Goal: Check status: Check status

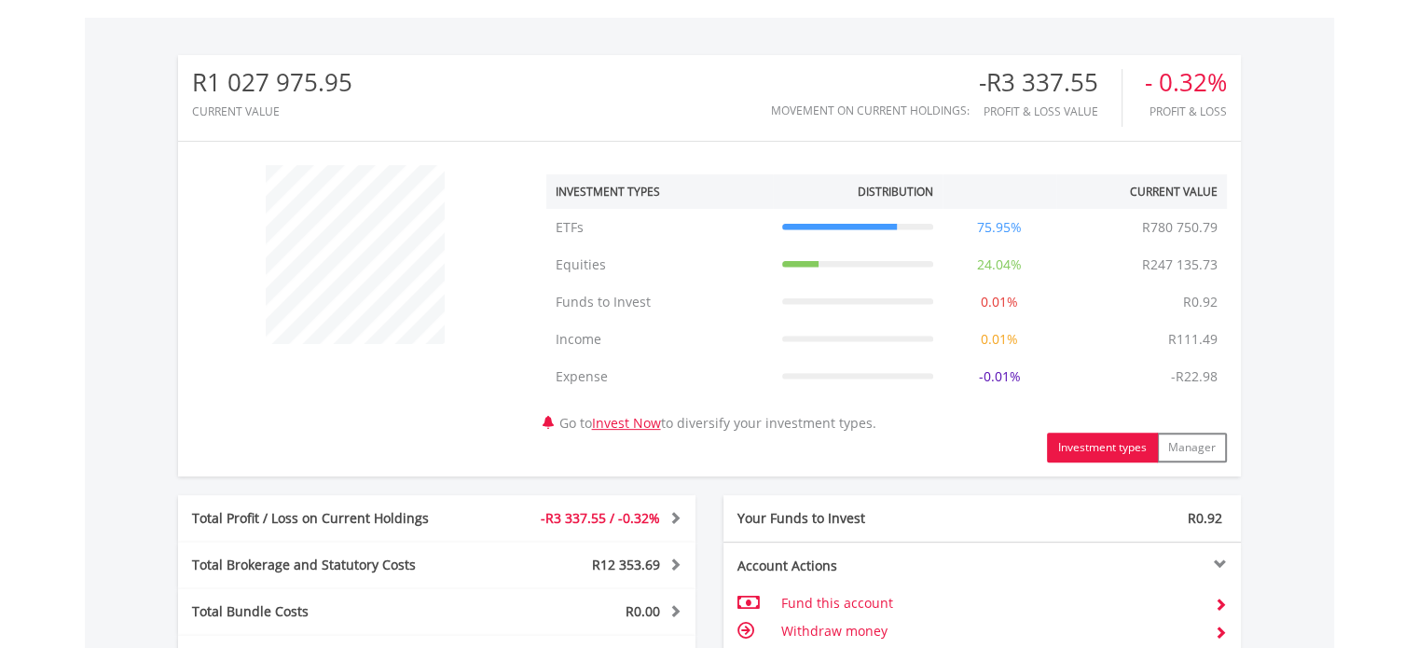
scroll to position [179, 354]
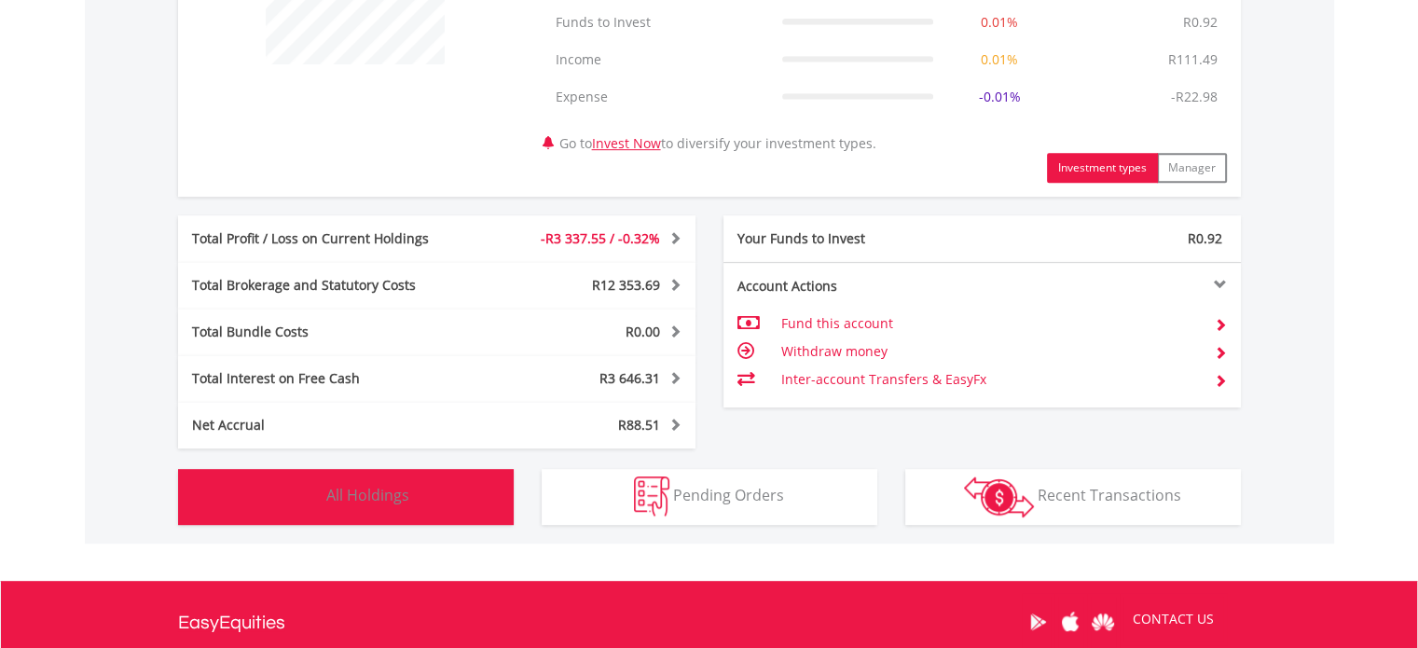
click at [377, 489] on span "All Holdings" at bounding box center [367, 495] width 83 height 21
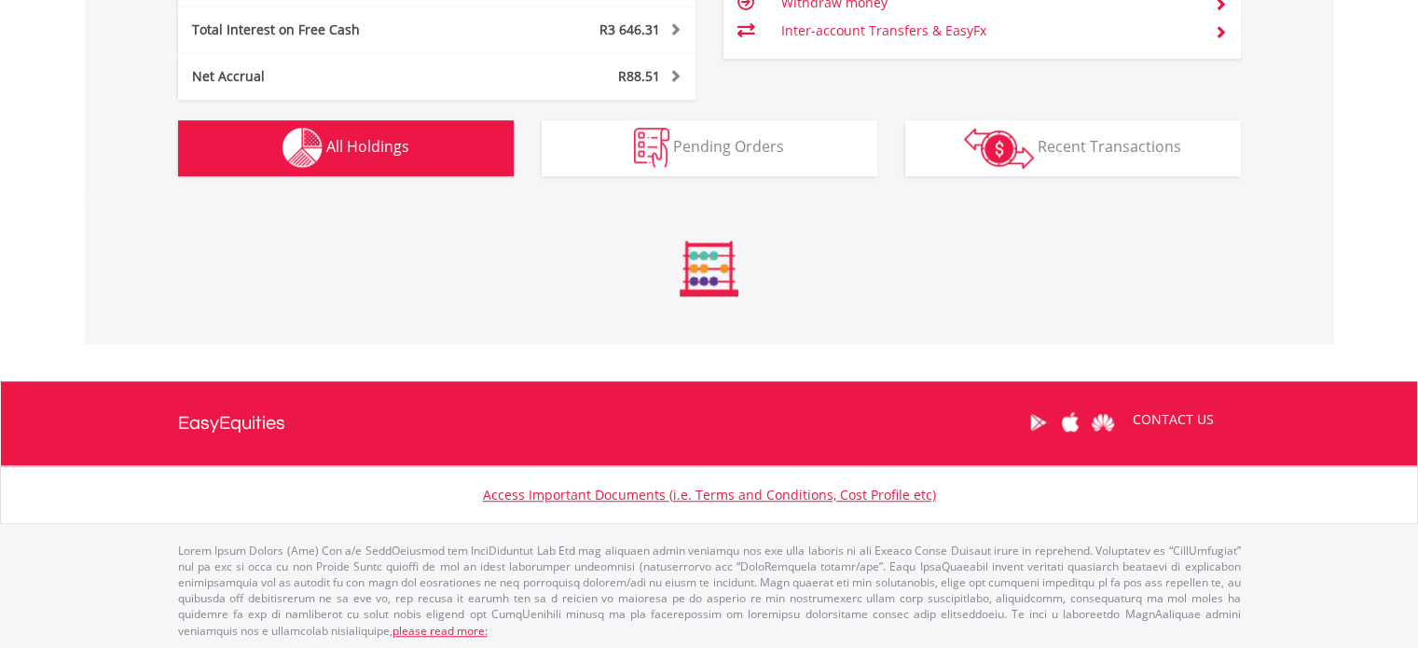
scroll to position [1418, 0]
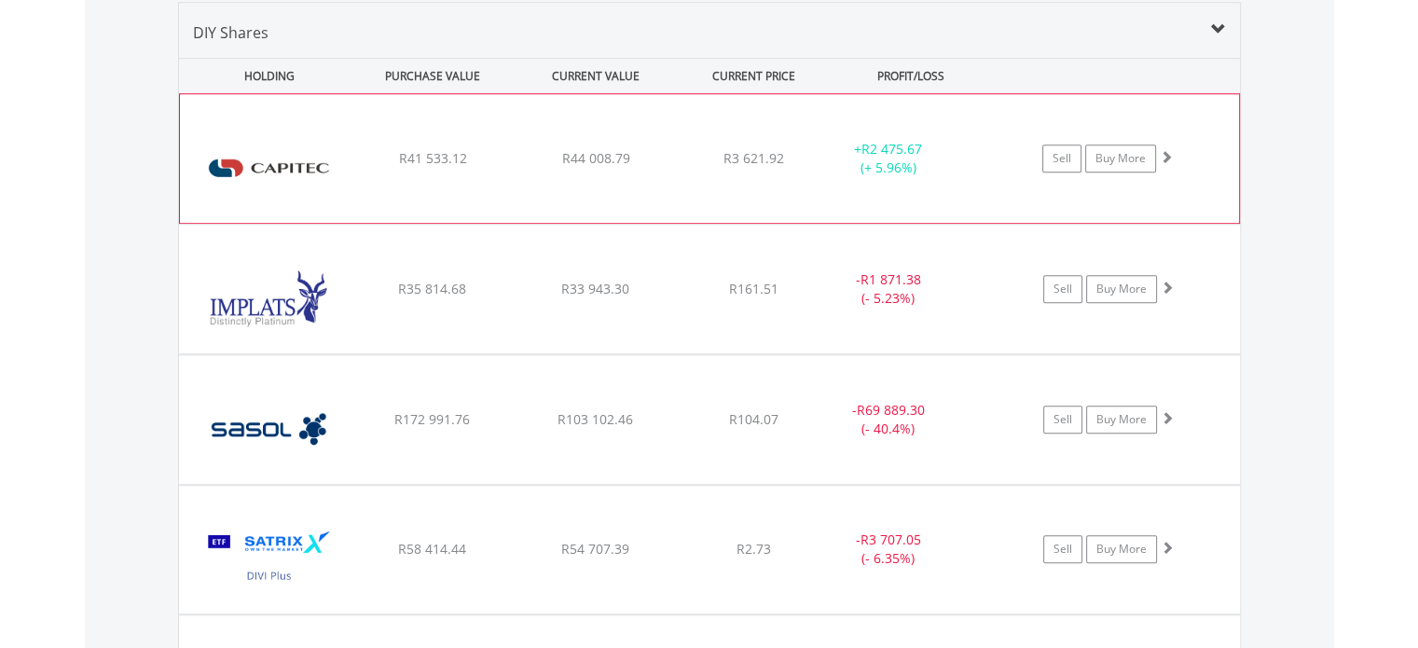
click at [522, 123] on div "﻿ Capitec Bank Holdings Limited R41 533.12 R44 008.79 R3 621.92 + R2 475.67 (+ …" at bounding box center [709, 158] width 1059 height 129
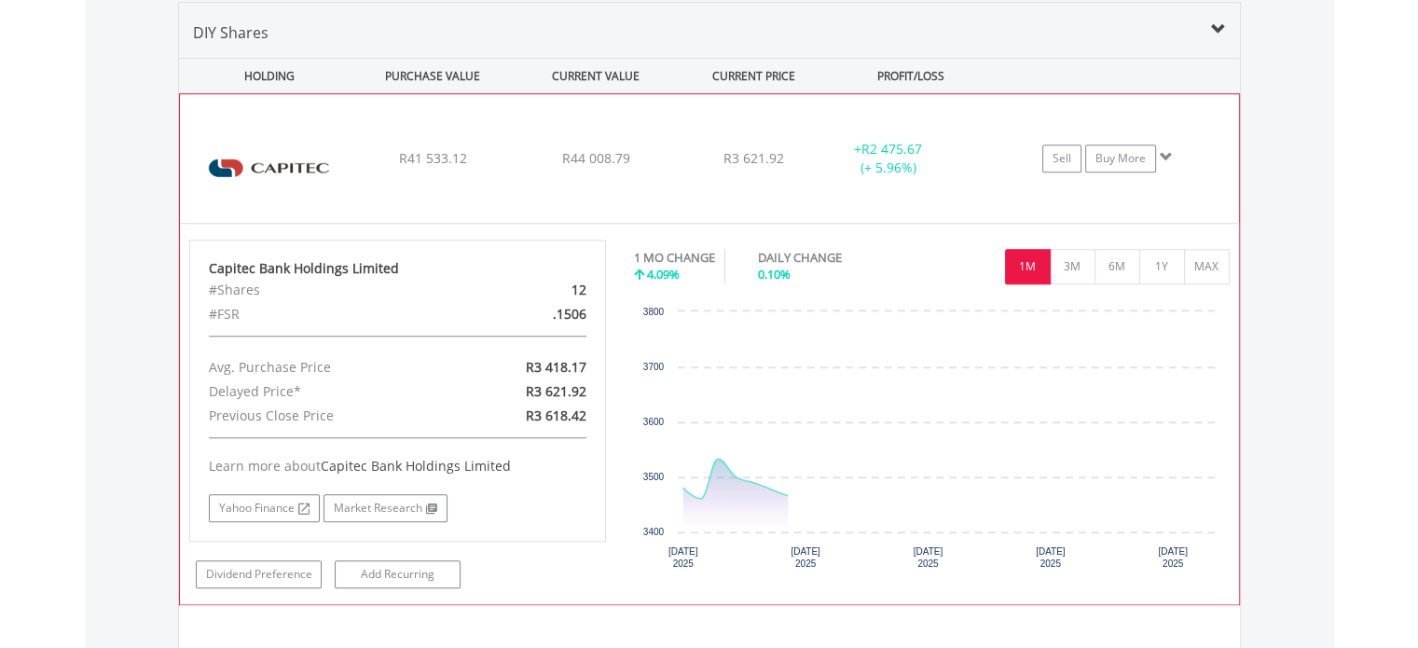
click at [522, 123] on div "﻿ Capitec Bank Holdings Limited R41 533.12 R44 008.79 R3 621.92 + R2 475.67 (+ …" at bounding box center [709, 158] width 1059 height 129
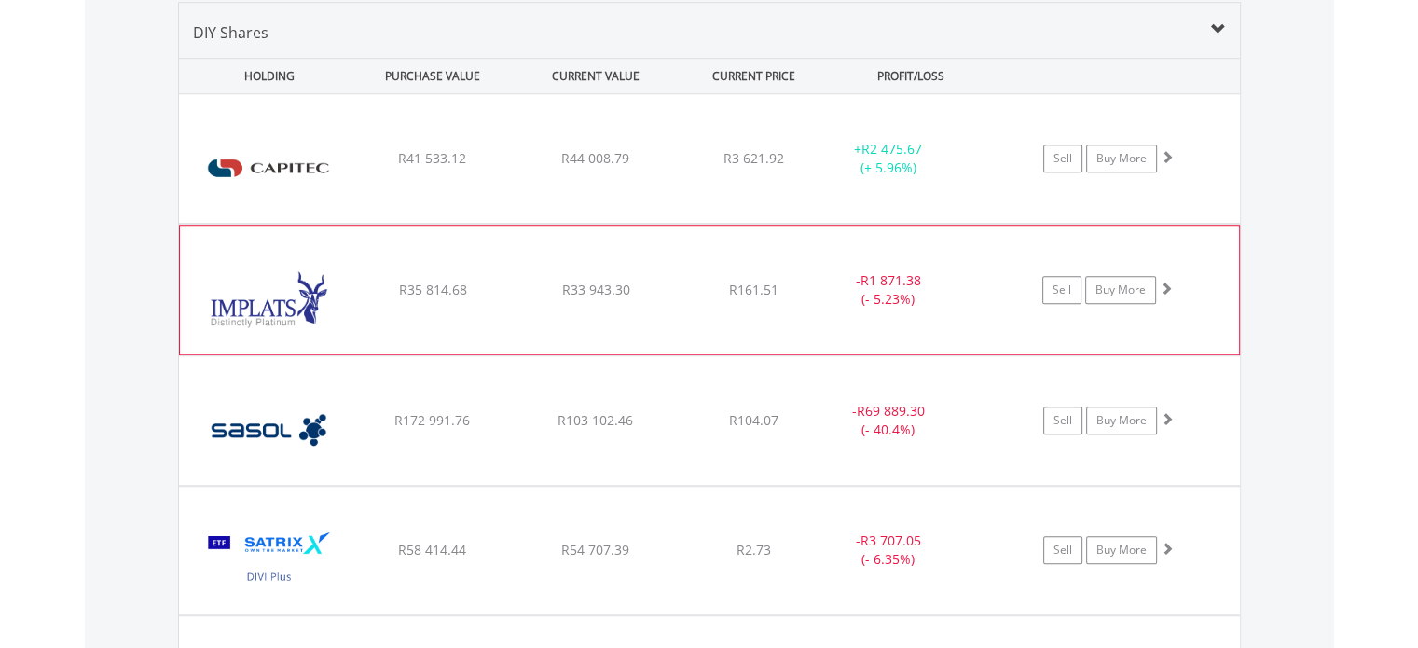
click at [503, 223] on div "﻿ Impala Platinum Hlgs Limited R35 814.68 R33 943.30 R161.51 - R1 871.38 (- 5.2…" at bounding box center [709, 158] width 1061 height 129
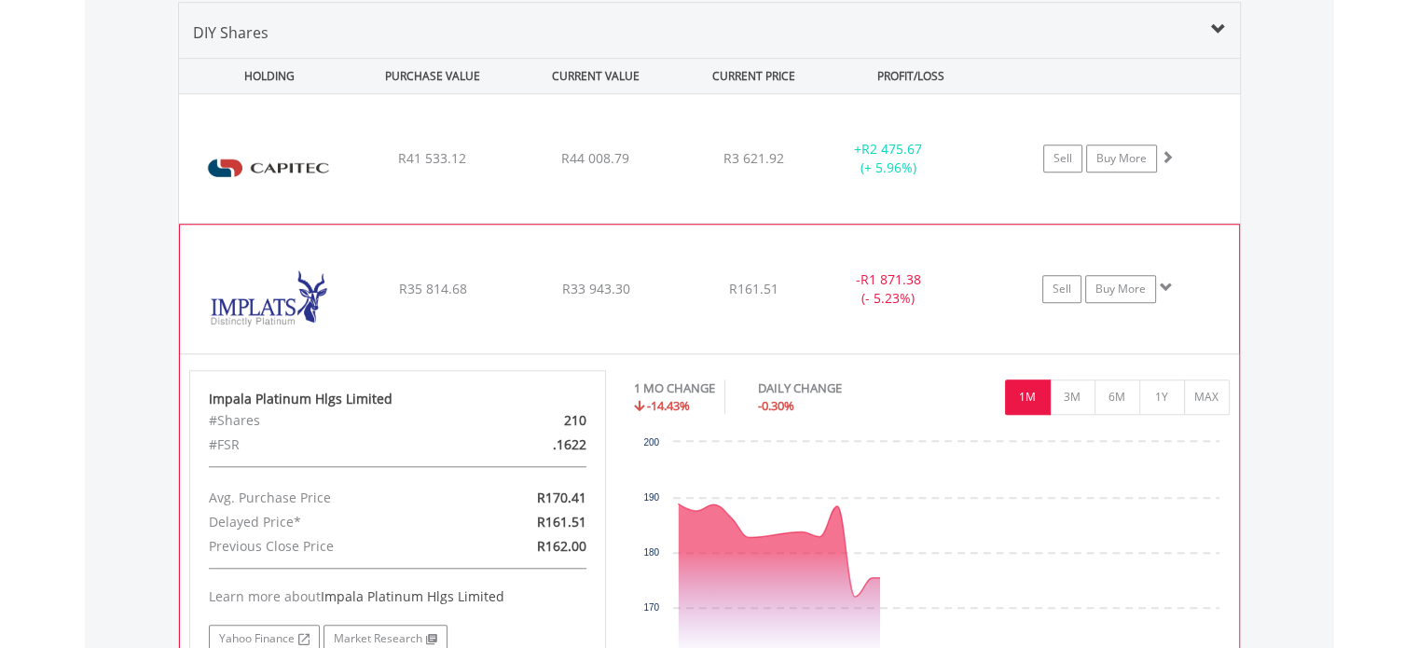
click at [507, 223] on div "﻿ Impala Platinum Hlgs Limited R35 814.68 R33 943.30 R161.51 - R1 871.38 (- 5.2…" at bounding box center [709, 158] width 1061 height 129
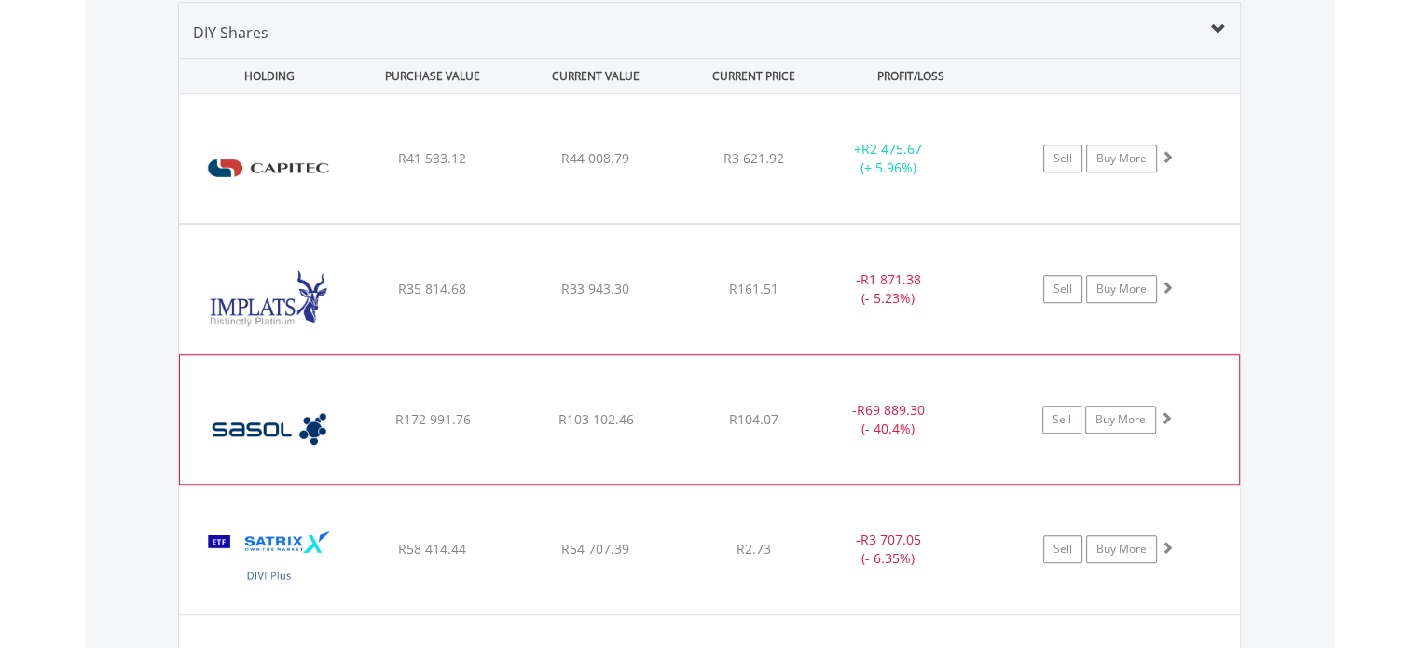
click at [496, 223] on div "﻿ Sasol Limited R172 991.76 R103 102.46 R104.07 - R69 889.30 (- 40.4%) Sell Buy…" at bounding box center [709, 158] width 1061 height 129
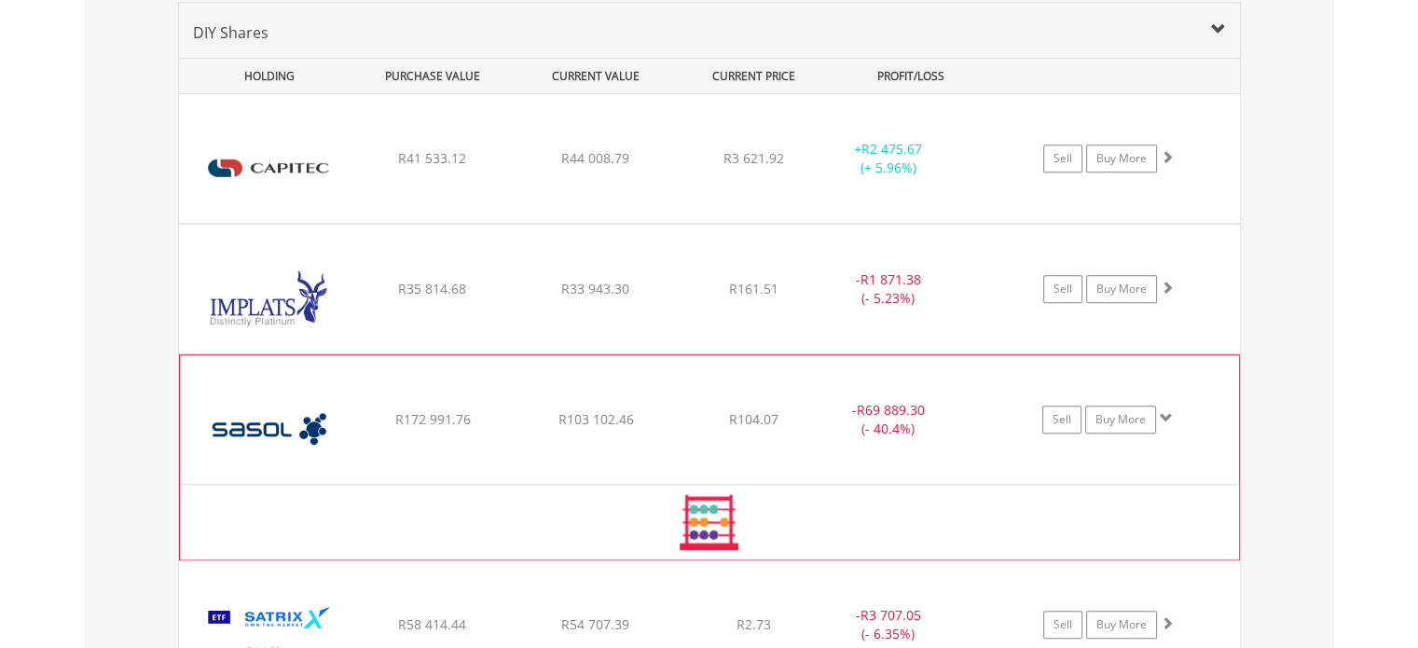
scroll to position [1604, 0]
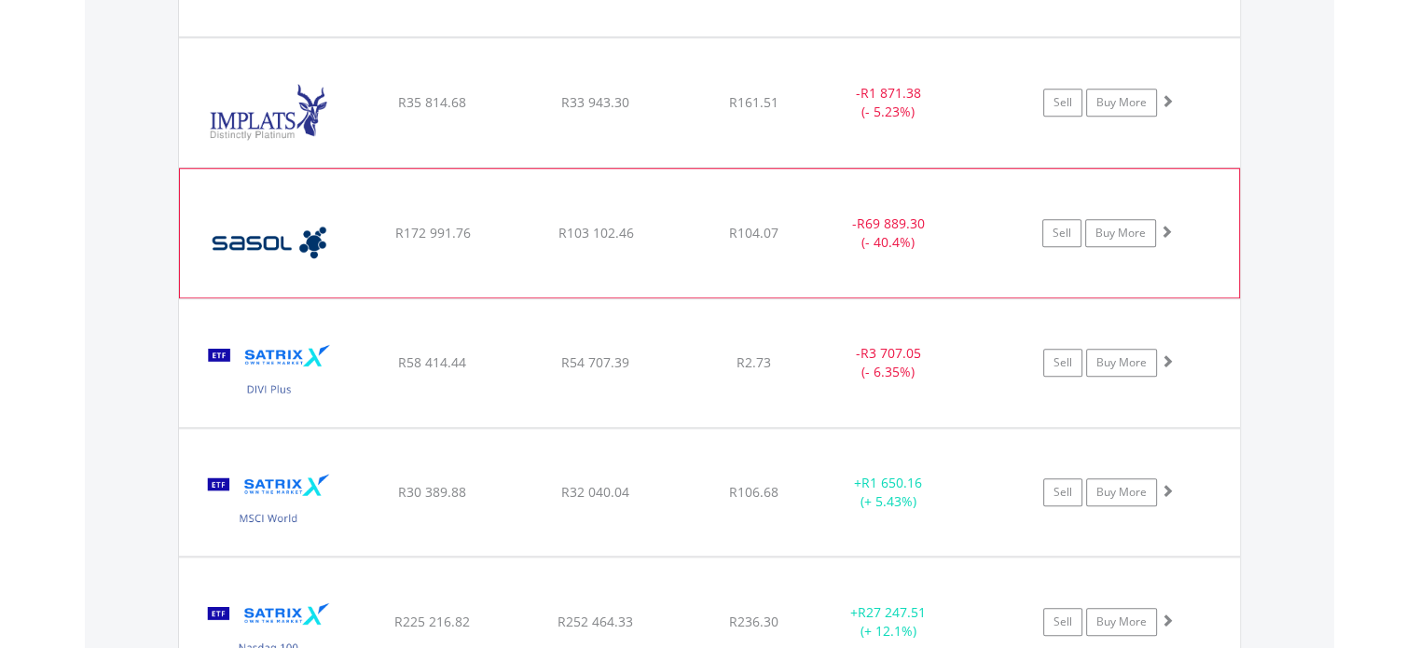
scroll to position [1791, 0]
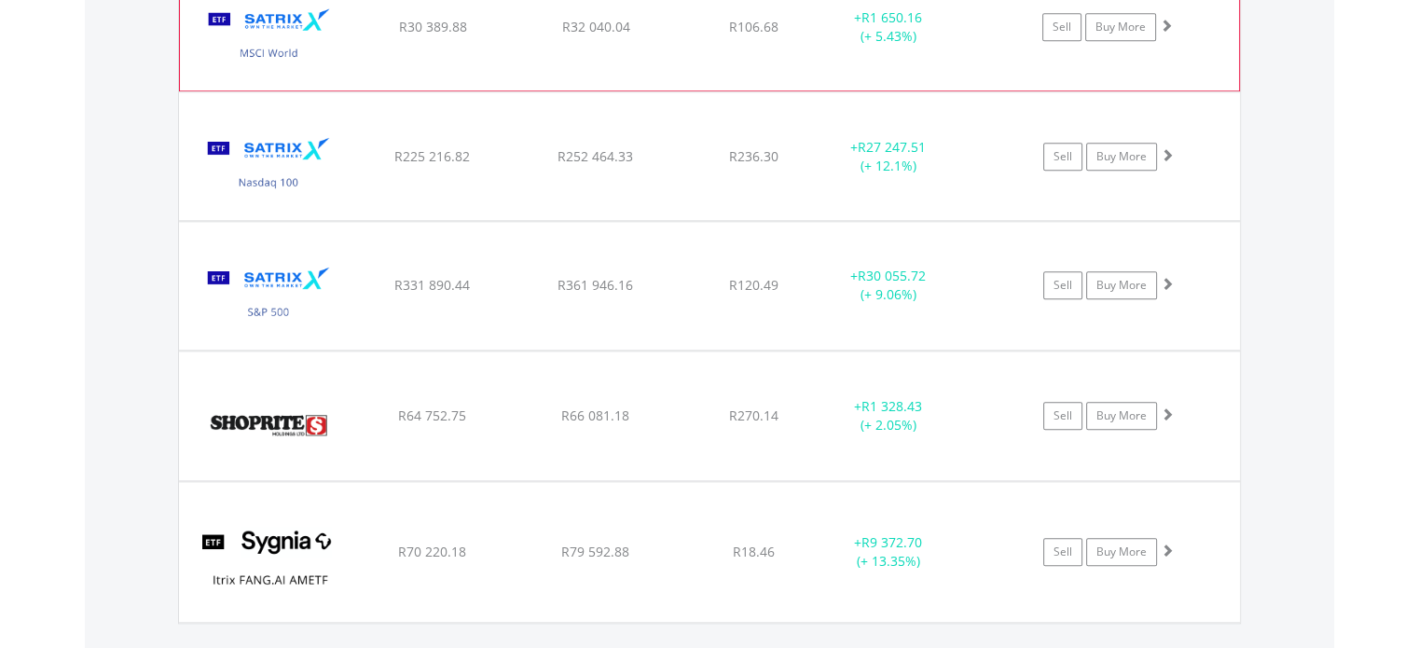
scroll to position [2071, 0]
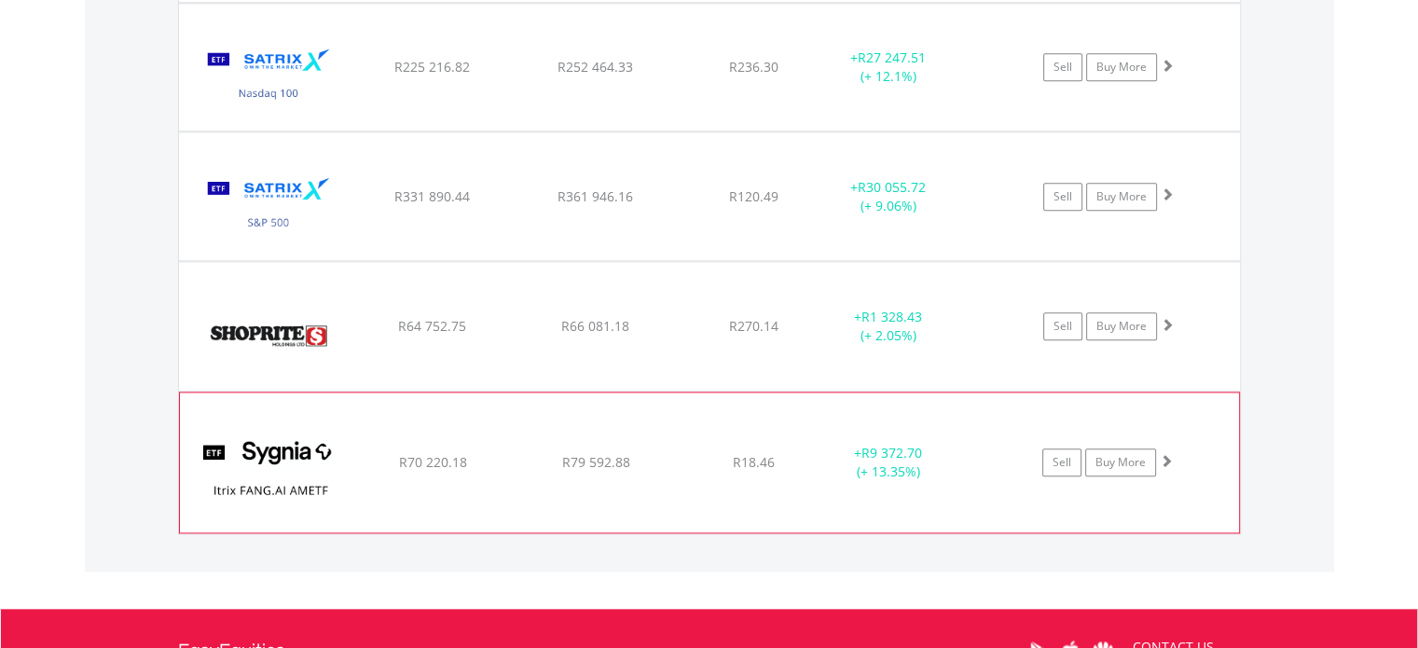
scroll to position [2257, 0]
